Goal: Use online tool/utility: Utilize a website feature to perform a specific function

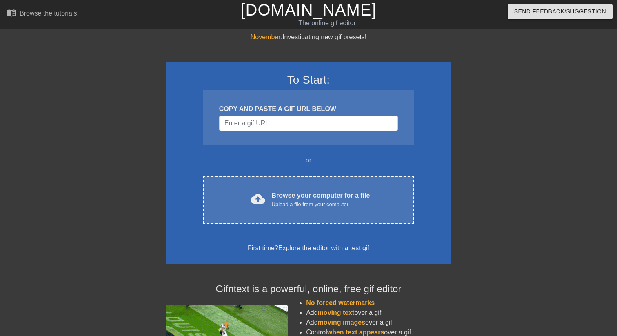
scroll to position [0, 6]
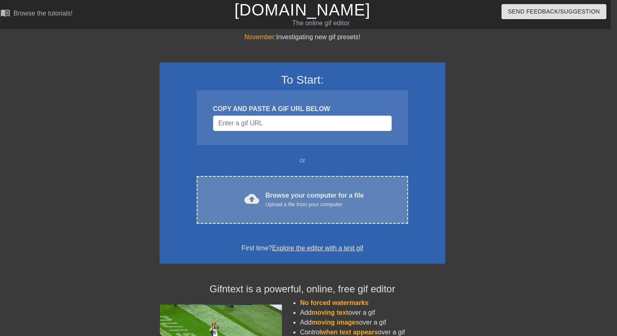
click at [312, 191] on div "Browse your computer for a file Upload a file from your computer" at bounding box center [315, 199] width 98 height 18
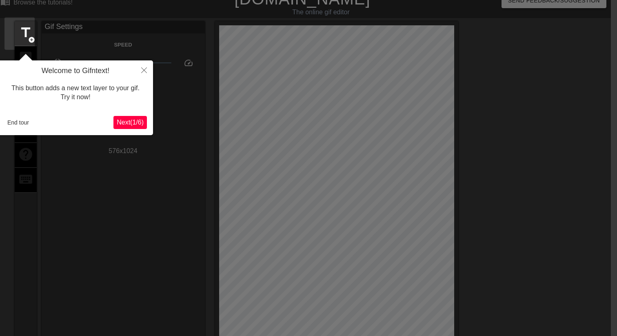
scroll to position [20, 6]
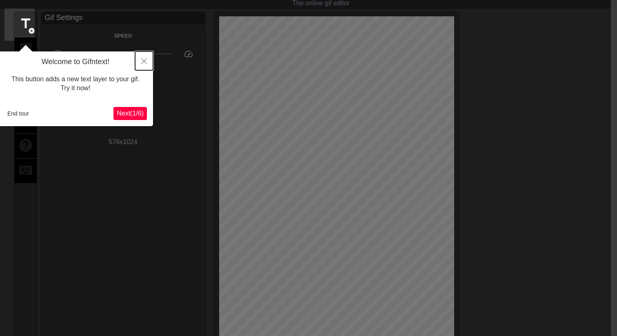
click at [144, 61] on icon "Close" at bounding box center [144, 61] width 6 height 6
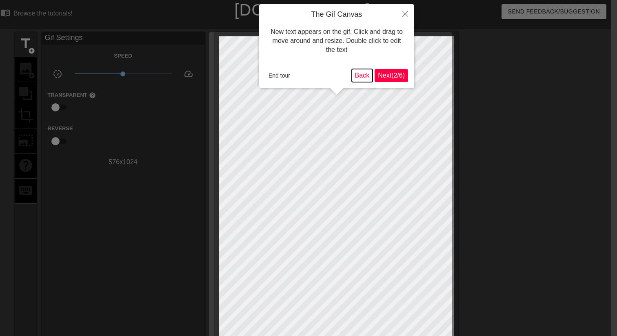
click at [361, 72] on button "Back" at bounding box center [362, 75] width 21 height 13
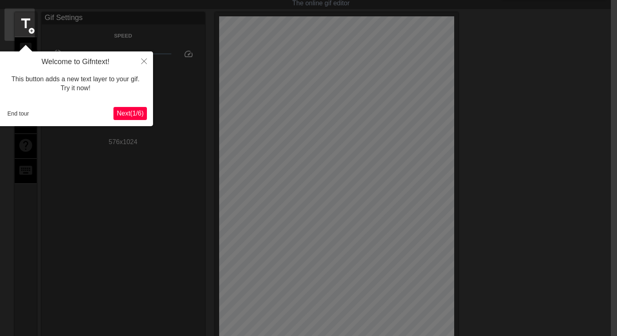
click at [131, 115] on span "Next ( 1 / 6 )" at bounding box center [130, 113] width 27 height 7
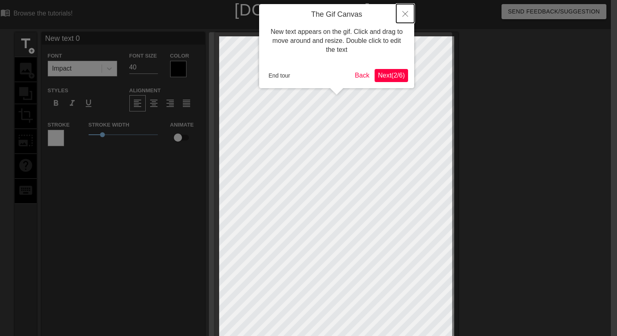
click at [405, 15] on icon "Close" at bounding box center [405, 14] width 6 height 6
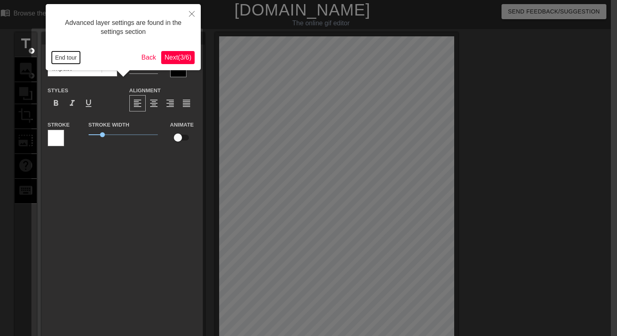
click at [73, 58] on button "End tour" at bounding box center [66, 57] width 28 height 12
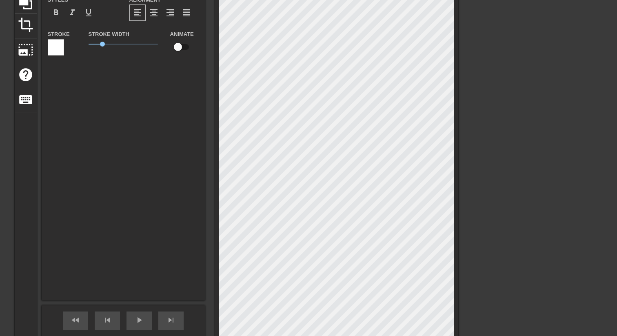
scroll to position [176, 6]
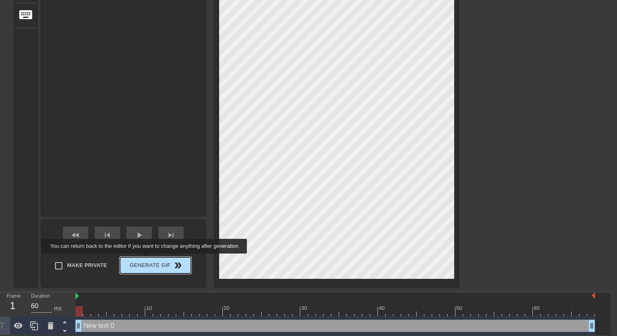
click at [150, 260] on span "Generate Gif double_arrow" at bounding box center [155, 265] width 64 height 10
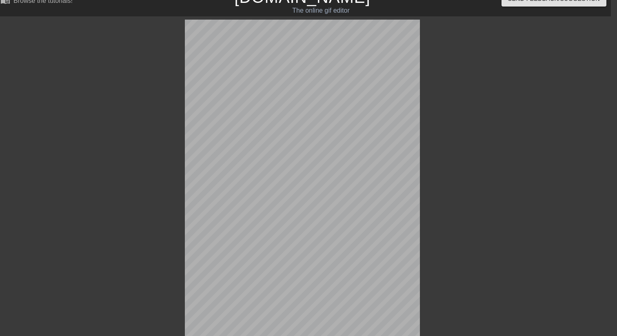
scroll to position [182, 6]
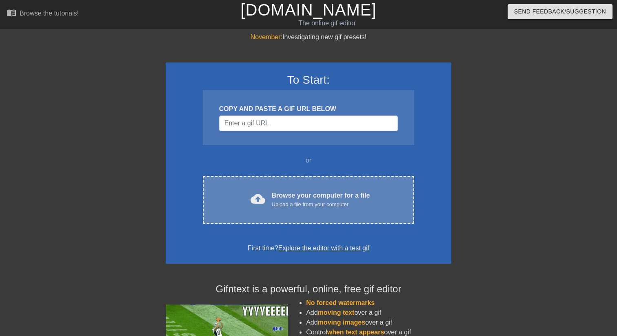
click at [305, 187] on div "cloud_upload Browse your computer for a file Upload a file from your computer C…" at bounding box center [308, 200] width 211 height 48
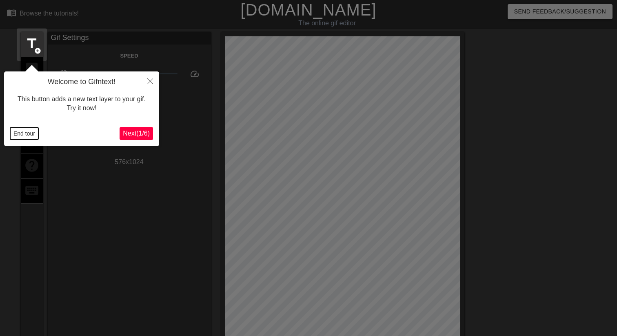
click at [28, 134] on button "End tour" at bounding box center [24, 133] width 28 height 12
